Goal: Entertainment & Leisure: Consume media (video, audio)

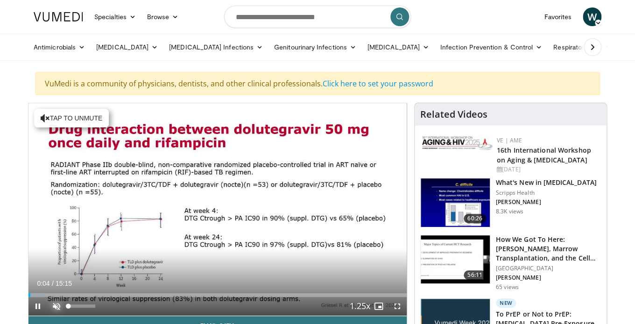
click at [57, 304] on span "Video Player" at bounding box center [56, 306] width 19 height 19
click at [395, 302] on span "Video Player" at bounding box center [397, 306] width 19 height 19
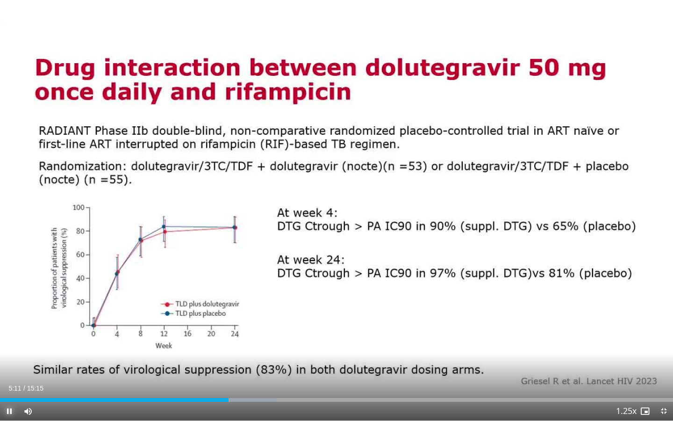
click at [10, 324] on span "Video Player" at bounding box center [9, 410] width 19 height 19
click at [8, 324] on span "Video Player" at bounding box center [9, 410] width 19 height 19
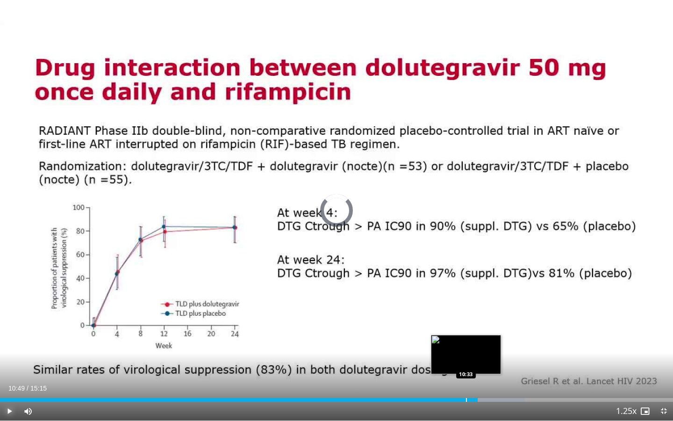
drag, startPoint x: 478, startPoint y: 401, endPoint x: 465, endPoint y: 401, distance: 12.2
click at [466, 324] on div "Loaded : 77.99% 10:34 10:33" at bounding box center [336, 400] width 673 height 4
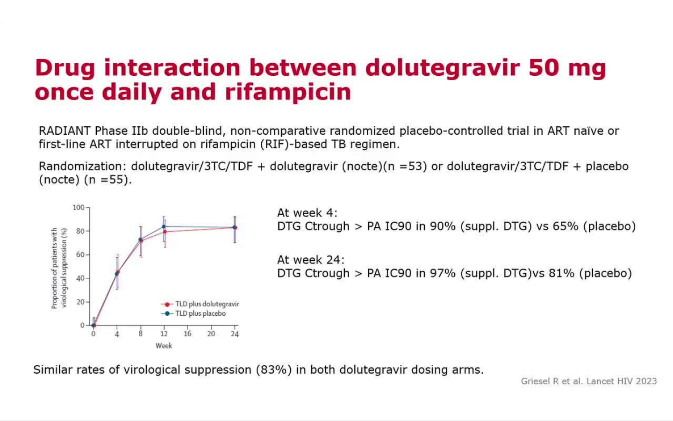
click at [6, 324] on div "10 seconds Tap to unmute" at bounding box center [336, 210] width 673 height 420
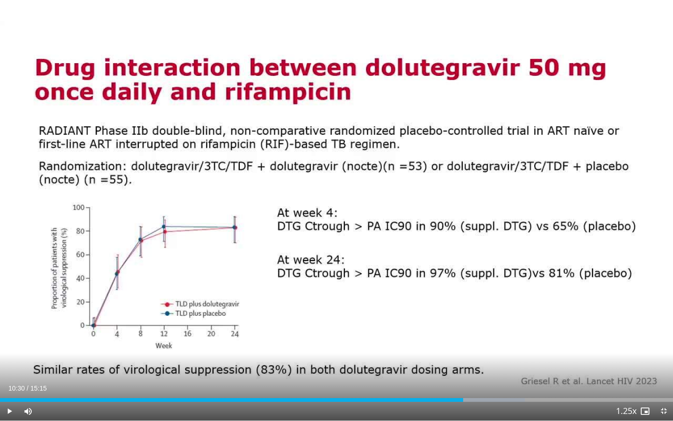
drag, startPoint x: 470, startPoint y: 398, endPoint x: 463, endPoint y: 398, distance: 7.0
click at [463, 324] on div "Loaded : 77.99% 10:30 10:30" at bounding box center [336, 400] width 673 height 4
click at [9, 324] on span "Video Player" at bounding box center [9, 410] width 19 height 19
